Goal: Information Seeking & Learning: Learn about a topic

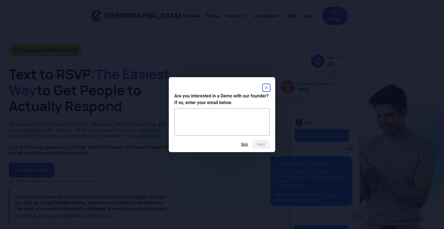
click at [266, 84] on icon "Close" at bounding box center [266, 87] width 7 height 7
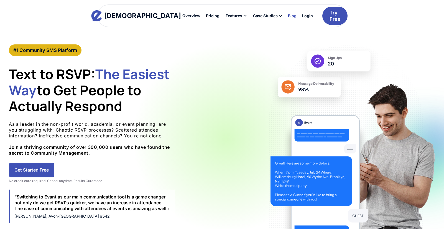
click at [288, 16] on div "Blog" at bounding box center [292, 16] width 9 height 4
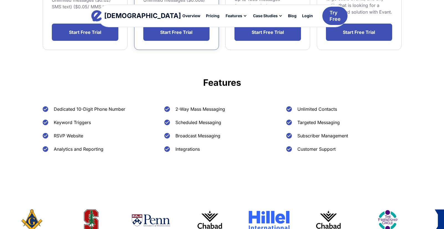
scroll to position [194, 0]
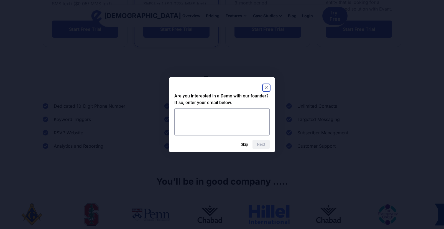
click at [267, 89] on rect "Close" at bounding box center [266, 87] width 7 height 7
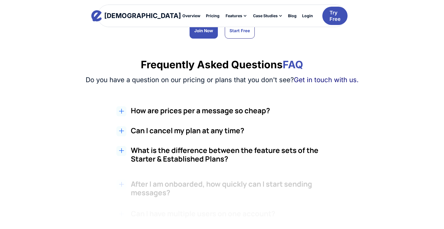
scroll to position [443, 0]
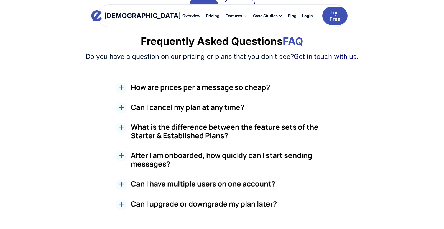
click at [186, 90] on h2 "How are prices per a message so cheap?" at bounding box center [235, 87] width 208 height 9
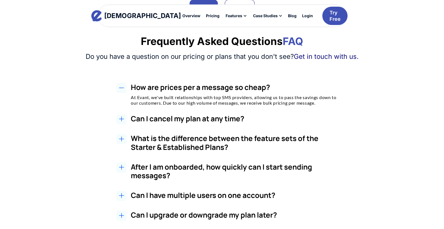
click at [186, 88] on h2 "How are prices per a message so cheap?" at bounding box center [235, 87] width 208 height 9
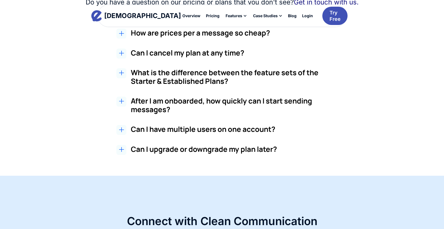
scroll to position [499, 0]
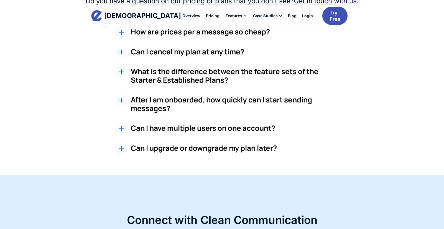
click at [183, 98] on h3 "After I am onboarded, how quickly can I start sending messages?" at bounding box center [235, 103] width 208 height 17
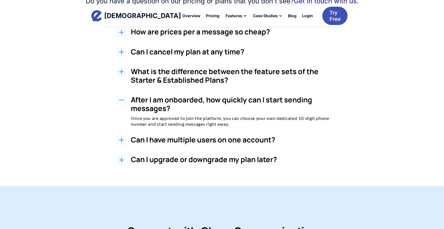
click at [183, 98] on h3 "After I am onboarded, how quickly can I start sending messages?" at bounding box center [235, 103] width 208 height 17
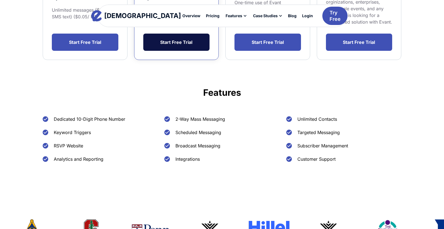
scroll to position [139, 0]
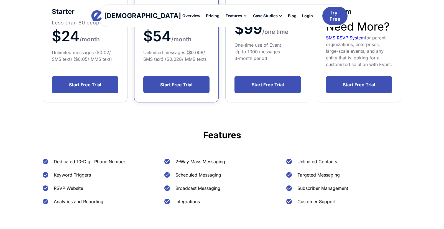
click at [131, 124] on div "Community Leaders: Yes, Getting RSVPs Can Be This Easy - Let's Show You How. 3x…" at bounding box center [222, 68] width 374 height 325
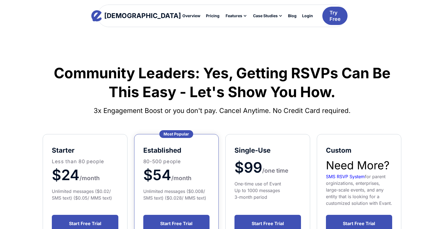
scroll to position [28, 0]
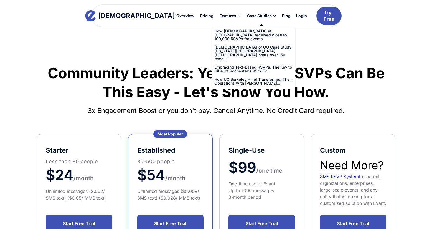
click at [247, 16] on div "Case Studies" at bounding box center [259, 16] width 25 height 4
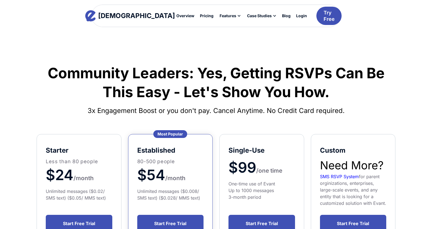
click at [247, 17] on div "Case Studies" at bounding box center [259, 16] width 25 height 4
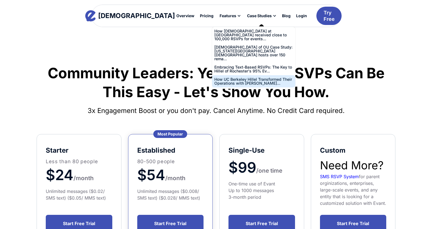
scroll to position [28, 0]
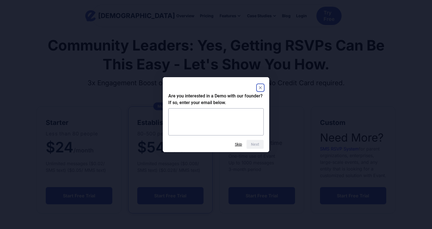
click at [262, 88] on rect "Close" at bounding box center [260, 87] width 7 height 7
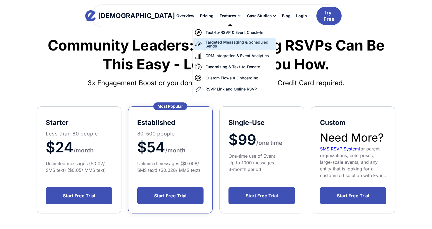
click at [205, 46] on div "Targeted Messaging & Scheduled Sends" at bounding box center [239, 44] width 68 height 8
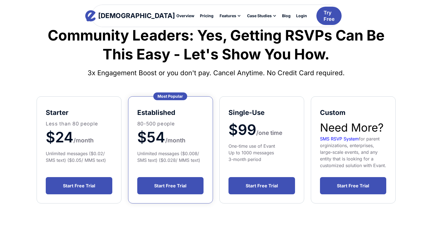
scroll to position [55, 0]
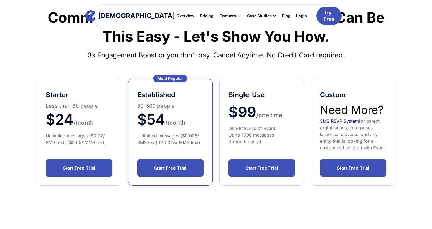
click at [142, 114] on span "$54" at bounding box center [151, 119] width 28 height 17
click at [165, 80] on div "Most Popular" at bounding box center [170, 79] width 34 height 8
click at [200, 14] on div "Pricing" at bounding box center [207, 16] width 14 height 4
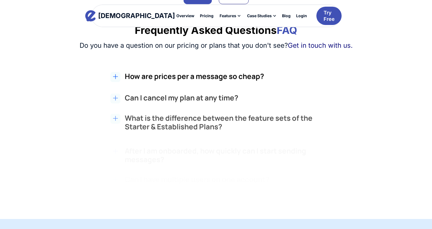
scroll to position [471, 0]
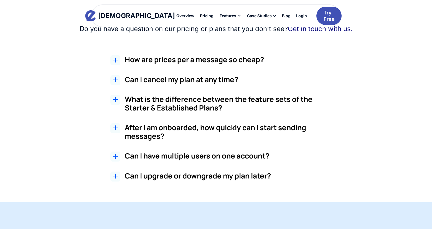
click at [172, 103] on h3 "What is the difference between the feature sets of the Starter & Established Pl…" at bounding box center [229, 103] width 208 height 17
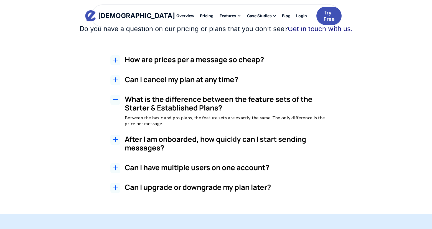
click at [172, 103] on h3 "What is the difference between the feature sets of the Starter & Established Pl…" at bounding box center [229, 103] width 208 height 17
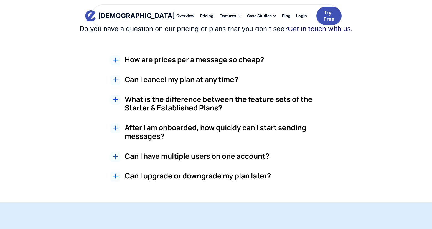
click at [170, 129] on h3 "After I am onboarded, how quickly can I start sending messages?" at bounding box center [229, 131] width 208 height 17
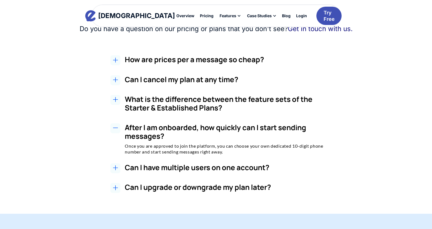
click at [170, 129] on h3 "After I am onboarded, how quickly can I start sending messages?" at bounding box center [229, 131] width 208 height 17
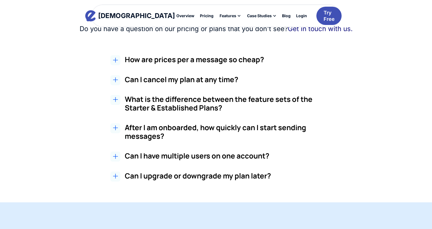
click at [156, 178] on h3 "Can I upgrade or downgrade my plan later?" at bounding box center [229, 175] width 208 height 9
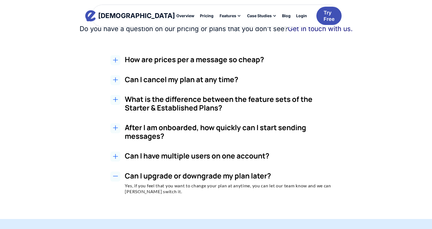
click at [156, 178] on h3 "Can I upgrade or downgrade my plan later?" at bounding box center [229, 175] width 208 height 9
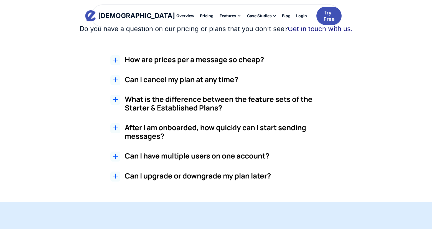
click at [151, 96] on h3 "What is the difference between the feature sets of the Starter & Established Pl…" at bounding box center [229, 103] width 208 height 17
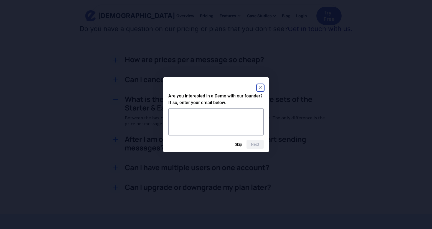
click at [259, 90] on rect "Close" at bounding box center [260, 87] width 7 height 7
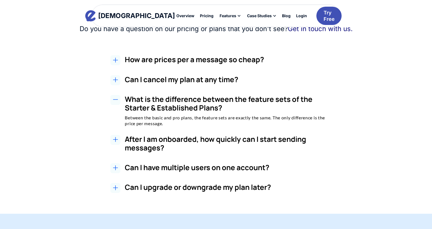
click at [187, 75] on h3 "Can I cancel my plan at any time?" at bounding box center [229, 79] width 208 height 9
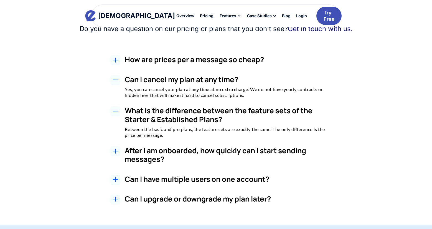
click at [188, 57] on h2 "How are prices per a message so cheap?" at bounding box center [229, 59] width 208 height 9
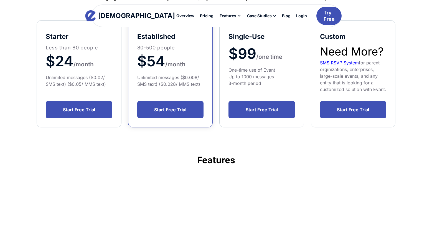
scroll to position [55, 0]
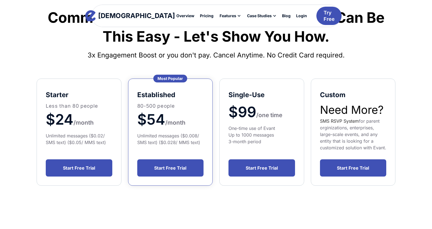
click at [342, 120] on link "SMS RSVP System" at bounding box center [339, 121] width 39 height 6
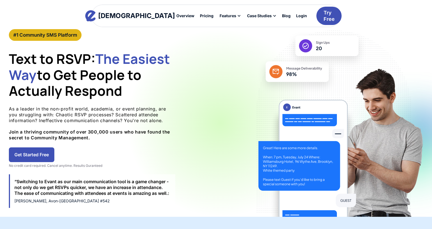
scroll to position [55, 0]
